Goal: Task Accomplishment & Management: Use online tool/utility

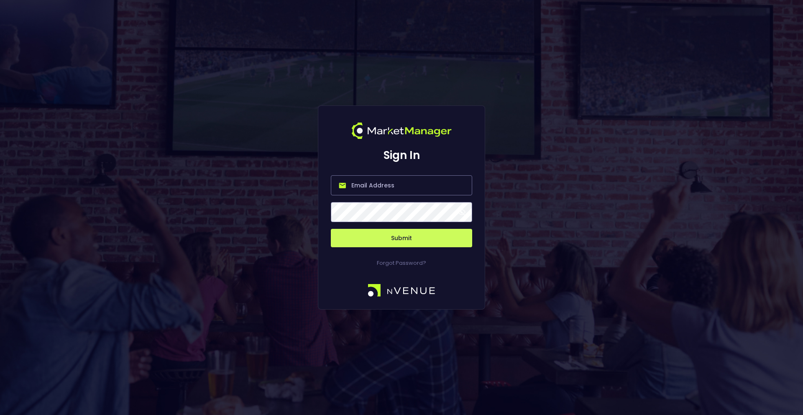
type input "[PERSON_NAME][EMAIL_ADDRESS][DOMAIN_NAME]"
click at [350, 240] on button "Submit" at bounding box center [401, 238] width 141 height 18
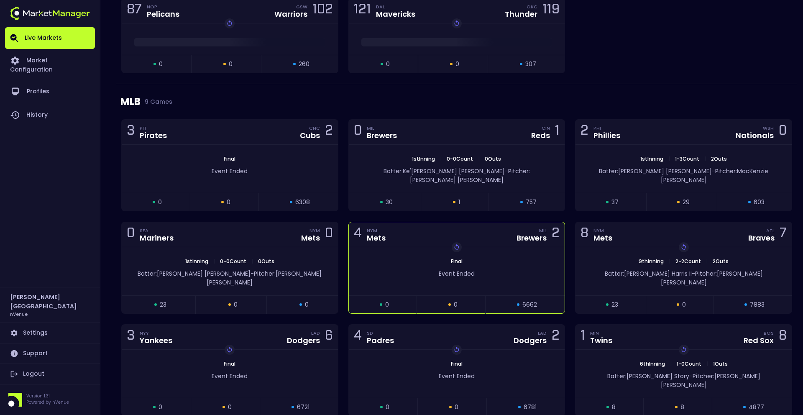
scroll to position [1135, 0]
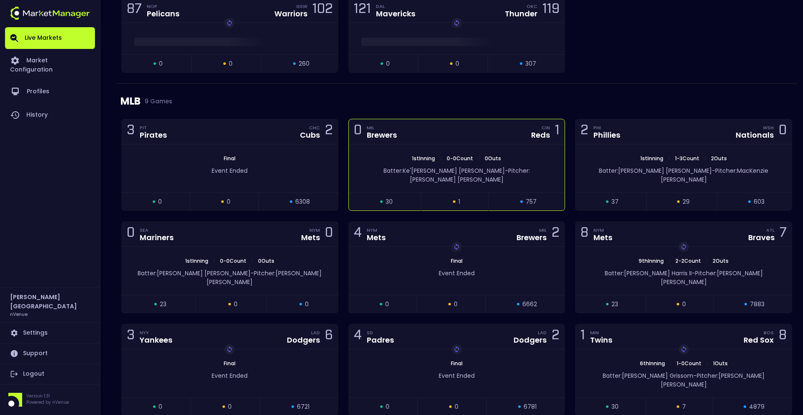
click at [429, 170] on span "Batter: [PERSON_NAME]" at bounding box center [443, 170] width 121 height 8
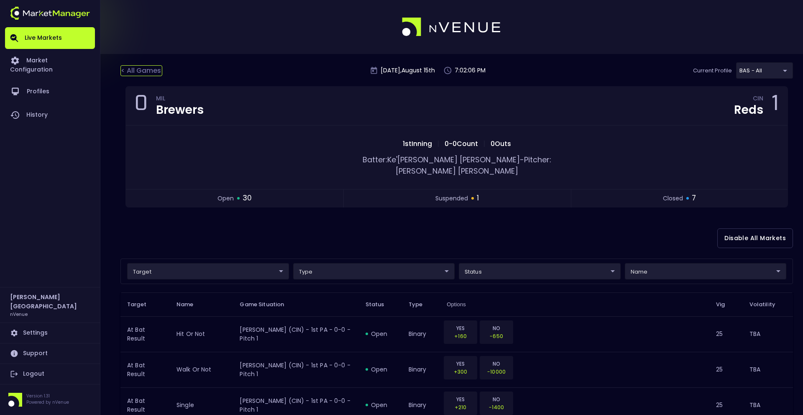
click at [152, 74] on div "< All Games" at bounding box center [141, 70] width 42 height 11
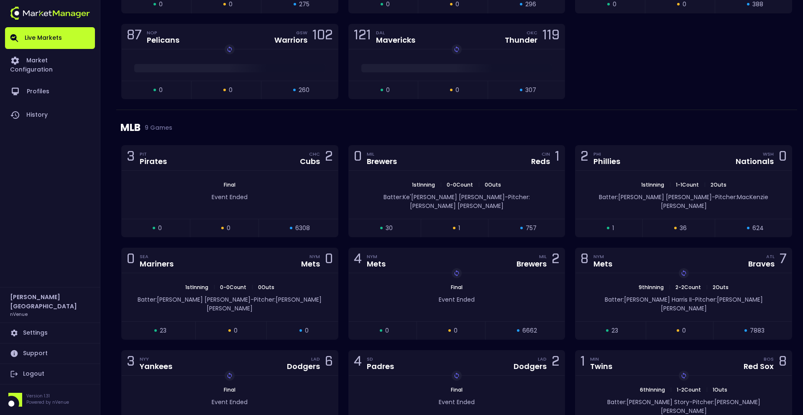
scroll to position [1115, 0]
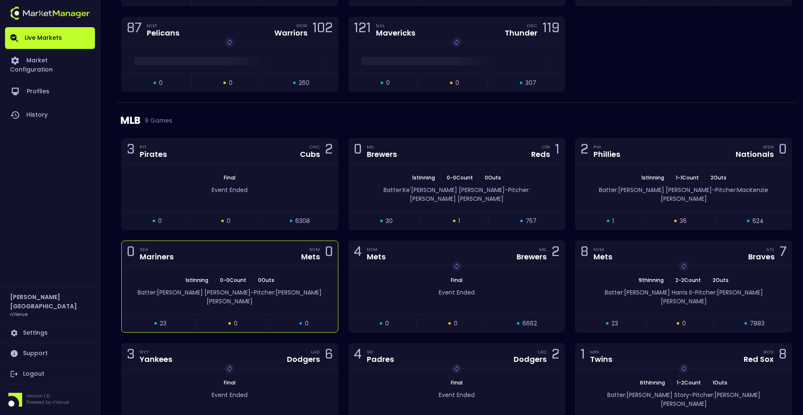
click at [291, 284] on div "Batter: [PERSON_NAME]: [PERSON_NAME]" at bounding box center [230, 295] width 216 height 22
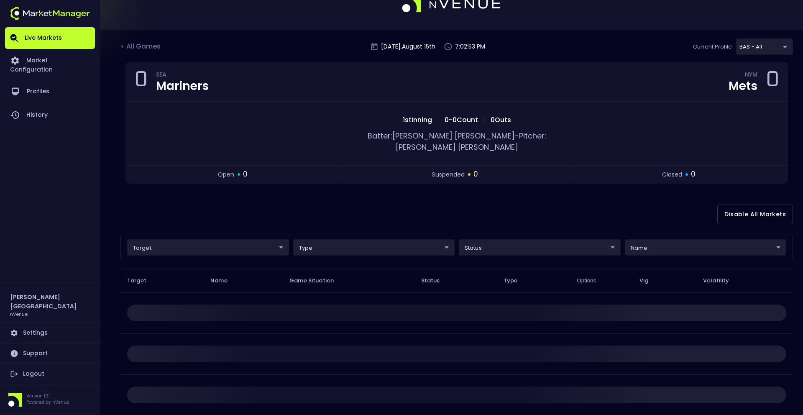
scroll to position [26, 0]
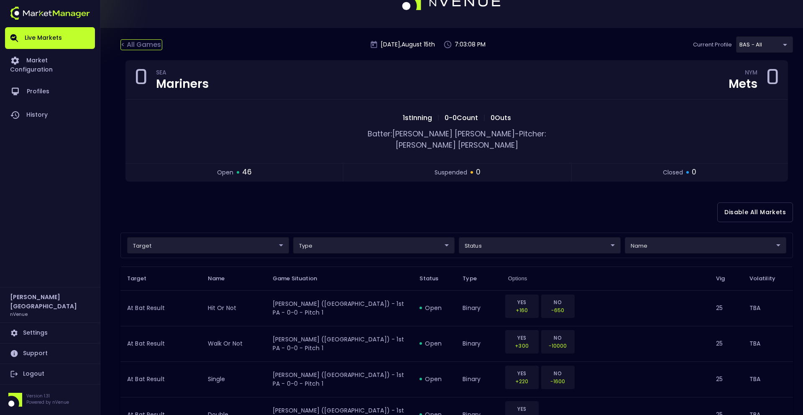
click at [134, 48] on div "< All Games" at bounding box center [141, 44] width 42 height 11
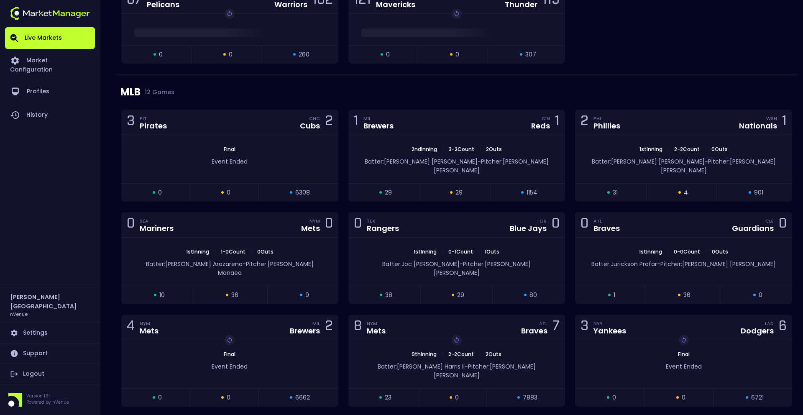
scroll to position [1211, 0]
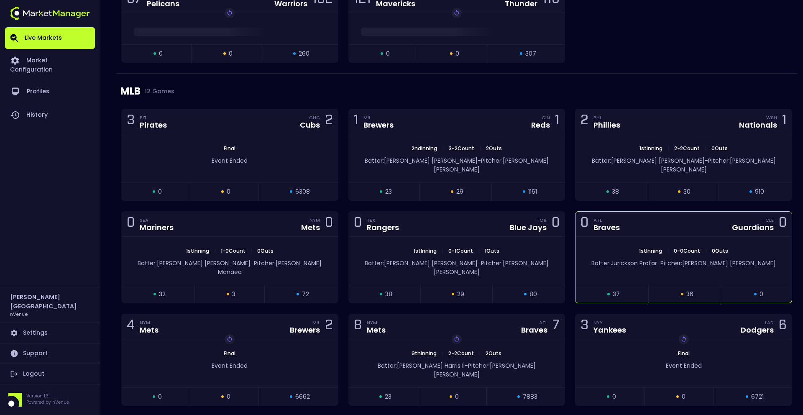
click at [618, 259] on span "Batter: [PERSON_NAME]" at bounding box center [624, 263] width 66 height 8
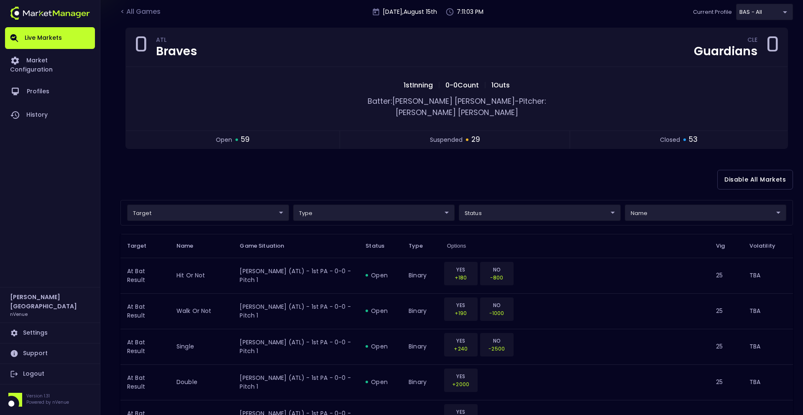
scroll to position [58, 0]
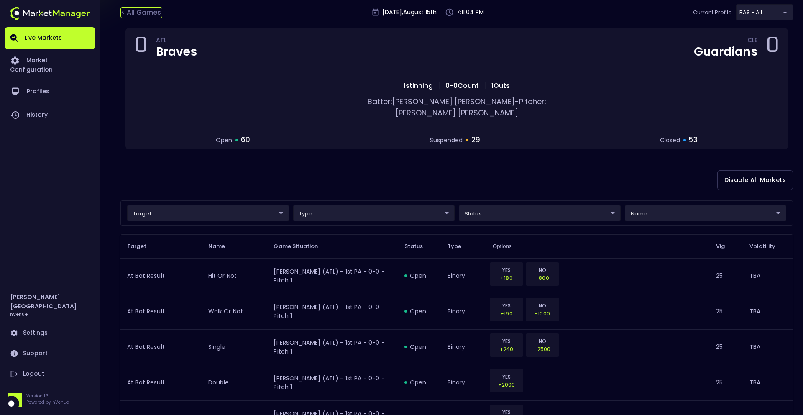
click at [134, 15] on div "< All Games" at bounding box center [141, 12] width 42 height 11
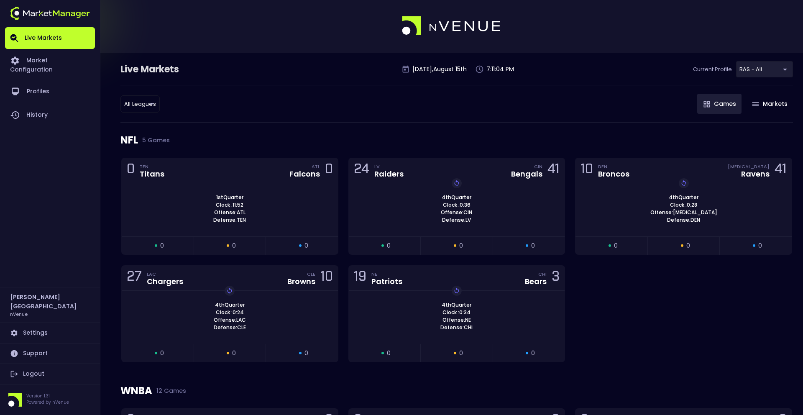
scroll to position [0, 0]
